Goal: Navigation & Orientation: Find specific page/section

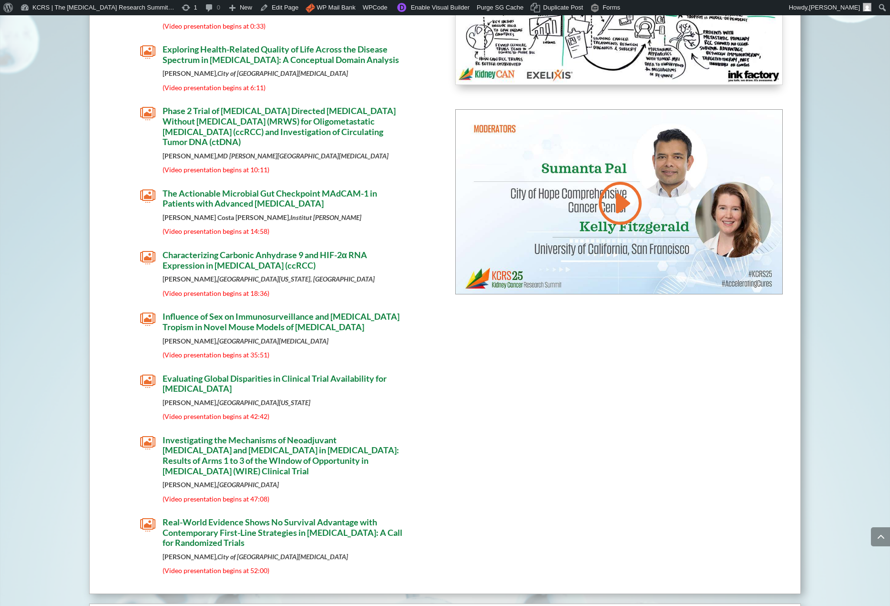
scroll to position [3164, 0]
click at [504, 8] on link "Purge SG Cache" at bounding box center [500, 7] width 54 height 15
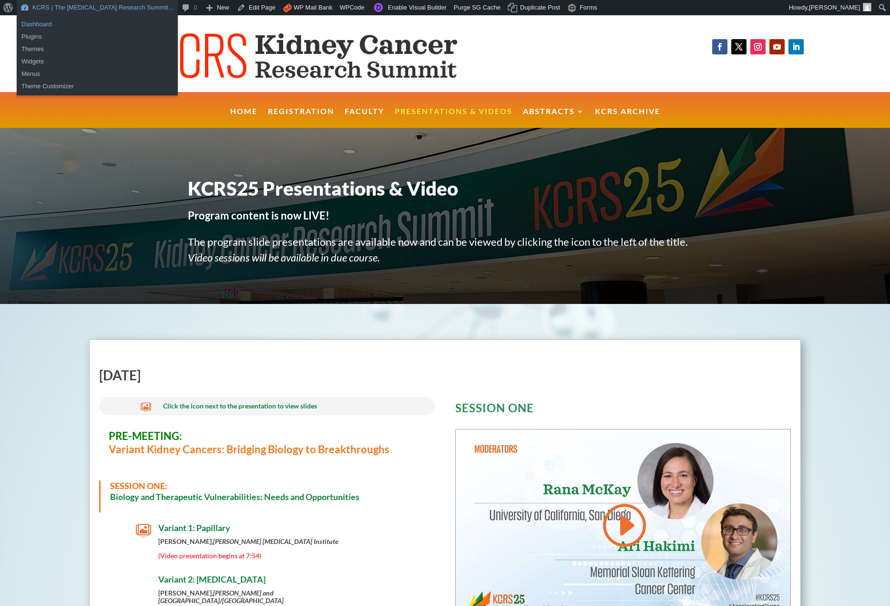
click at [30, 26] on link "Dashboard" at bounding box center [97, 24] width 161 height 12
